Goal: Information Seeking & Learning: Learn about a topic

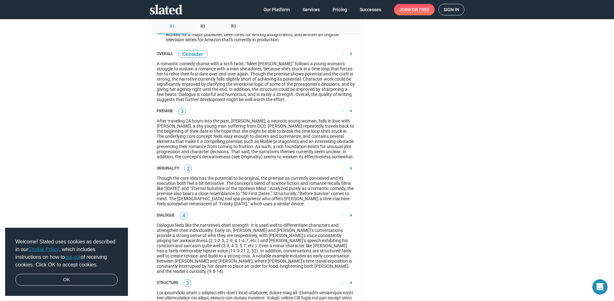
scroll to position [1001, 0]
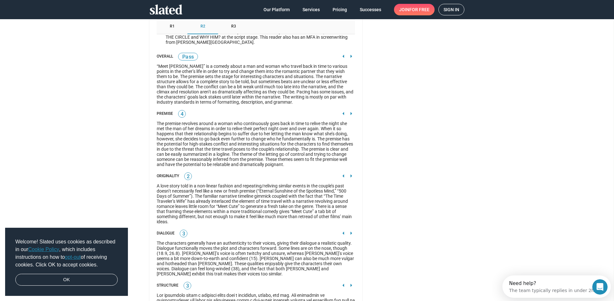
scroll to position [996, 0]
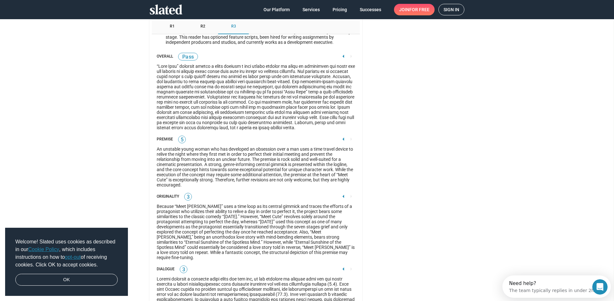
scroll to position [1001, 0]
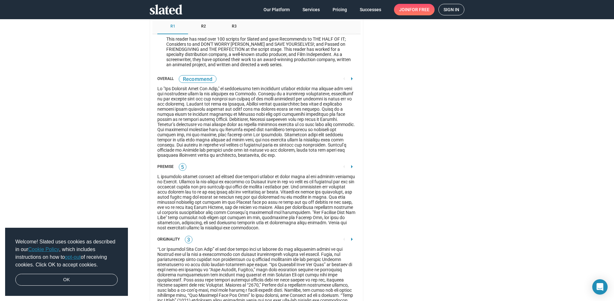
scroll to position [952, 0]
